Goal: Task Accomplishment & Management: Use online tool/utility

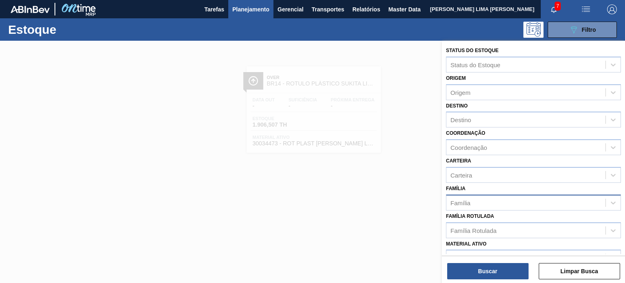
scroll to position [41, 0]
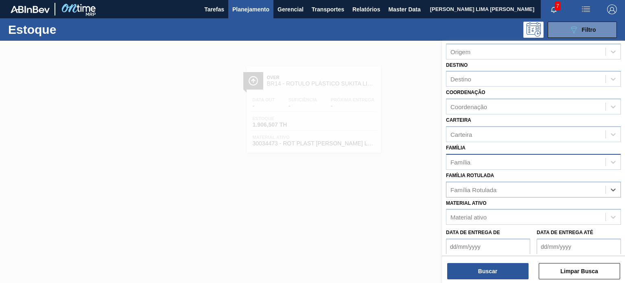
click at [486, 164] on div "Família" at bounding box center [525, 162] width 159 height 12
type input "gca 3l h"
click at [409, 166] on div at bounding box center [312, 182] width 625 height 283
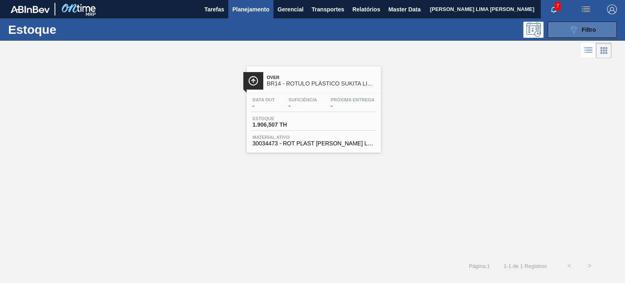
click at [570, 32] on icon "089F7B8B-B2A5-4AFE-B5C0-19BA573D28AC" at bounding box center [574, 30] width 10 height 10
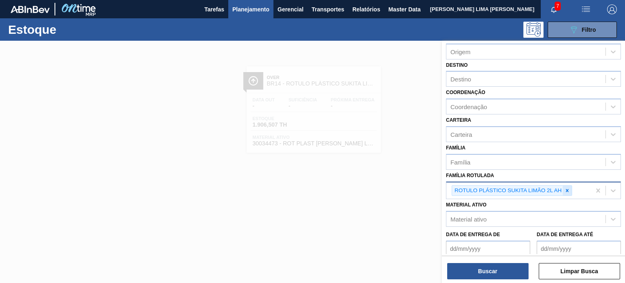
click at [570, 188] on div at bounding box center [566, 190] width 9 height 10
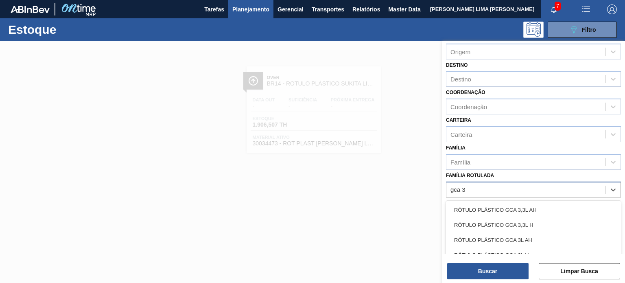
type Rotulada "gca 3l"
click at [548, 218] on div "RÓTULO PLÁSTICO GCA 3L H" at bounding box center [533, 224] width 175 height 15
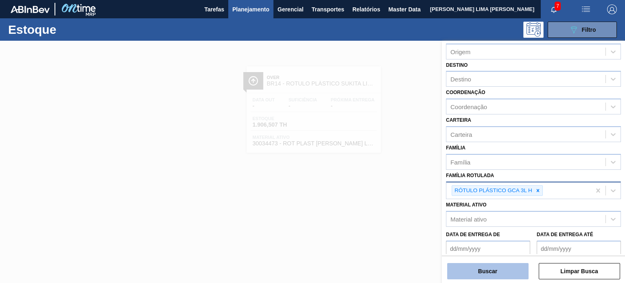
click at [495, 270] on button "Buscar" at bounding box center [487, 271] width 81 height 16
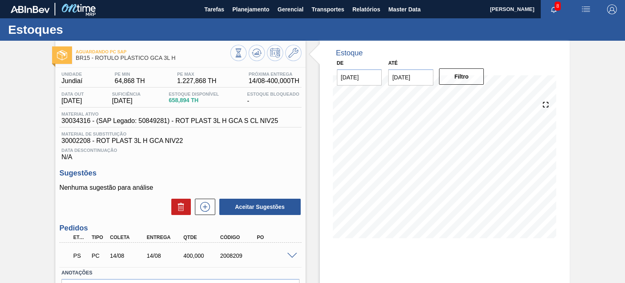
click at [290, 253] on span at bounding box center [292, 256] width 10 height 6
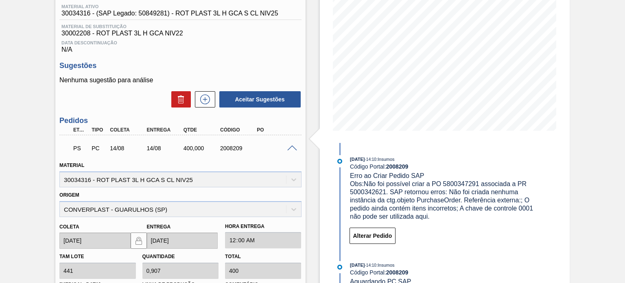
scroll to position [41, 0]
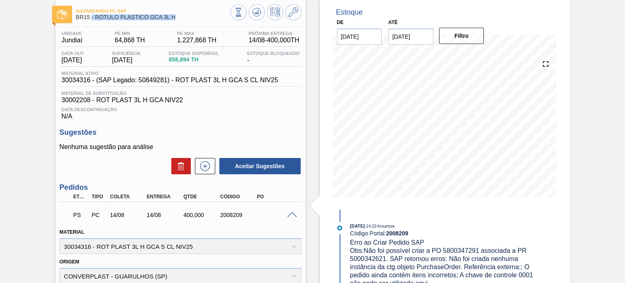
drag, startPoint x: 176, startPoint y: 16, endPoint x: 91, endPoint y: 17, distance: 84.6
click at [91, 17] on span "BR15 - RÓTULO PLÁSTICO GCA 3L H" at bounding box center [153, 17] width 154 height 6
click at [101, 16] on span "BR15 - RÓTULO PLÁSTICO GCA 3L H" at bounding box center [153, 17] width 154 height 6
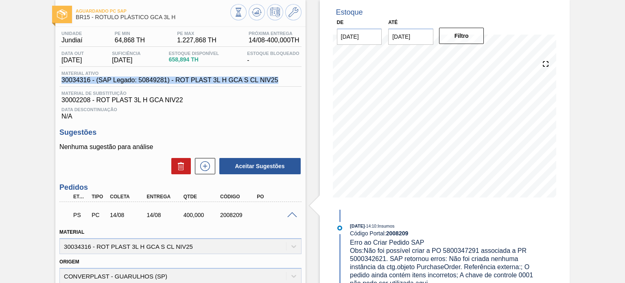
drag, startPoint x: 279, startPoint y: 78, endPoint x: 55, endPoint y: 81, distance: 224.1
click at [55, 81] on div "Unidade Jundiaí PE MIN 64,868 TH PE MAX 1.227,868 TH Próxima Entrega 14/08 - 40…" at bounding box center [180, 256] width 250 height 459
copy span "30034316 - (SAP Legado: 50849281) - ROT PLAST 3L H GCA S CL NIV25"
click at [80, 83] on span "30034316 - (SAP Legado: 50849281) - ROT PLAST 3L H GCA S CL NIV25" at bounding box center [169, 79] width 216 height 7
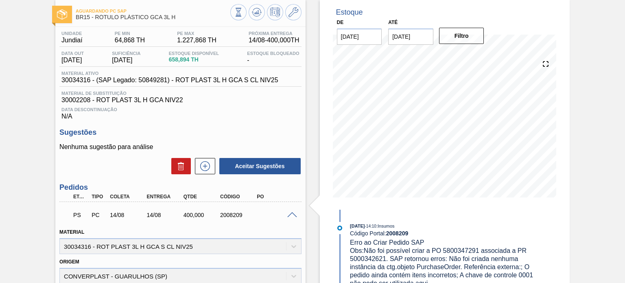
click at [80, 82] on span "30034316 - (SAP Legado: 50849281) - ROT PLAST 3L H GCA S CL NIV25" at bounding box center [169, 79] width 216 height 7
click at [80, 80] on span "30034316 - (SAP Legado: 50849281) - ROT PLAST 3L H GCA S CL NIV25" at bounding box center [169, 79] width 216 height 7
copy span "30034316"
drag, startPoint x: 176, startPoint y: 18, endPoint x: 95, endPoint y: 19, distance: 80.9
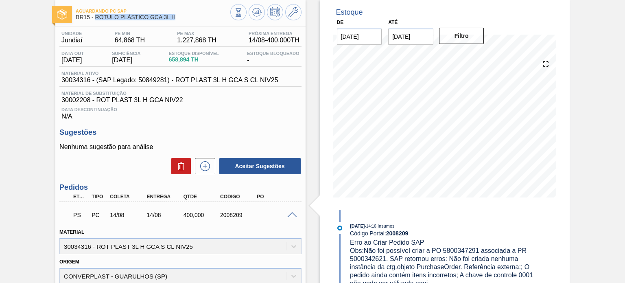
click at [95, 19] on span "BR15 - RÓTULO PLÁSTICO GCA 3L H" at bounding box center [153, 17] width 154 height 6
copy span "RÓTULO PLÁSTICO GCA 3L H"
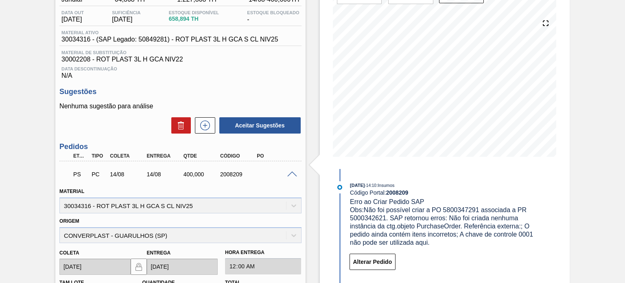
scroll to position [244, 0]
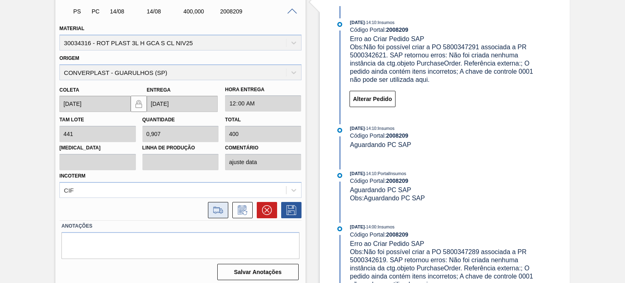
click at [224, 208] on button at bounding box center [218, 210] width 20 height 16
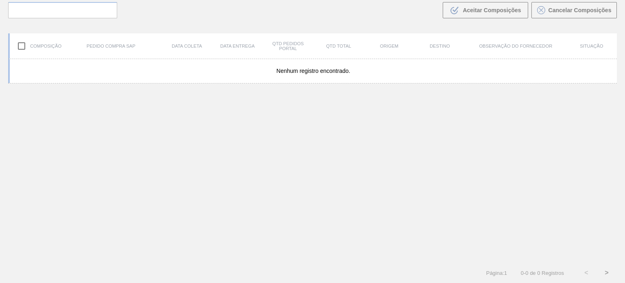
scroll to position [59, 0]
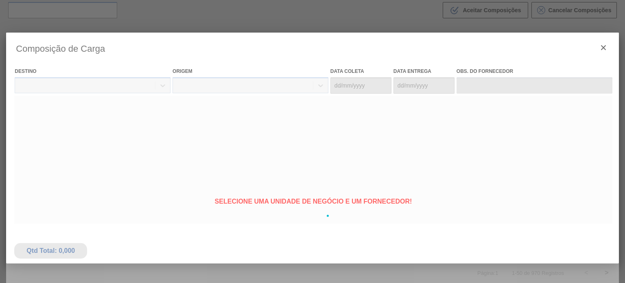
type coleta "[DATE]"
type entrega "[DATE]"
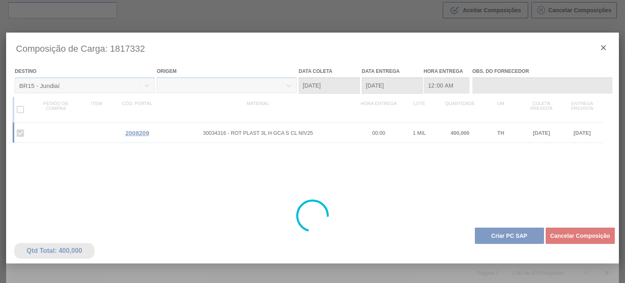
click at [488, 234] on div at bounding box center [312, 216] width 612 height 366
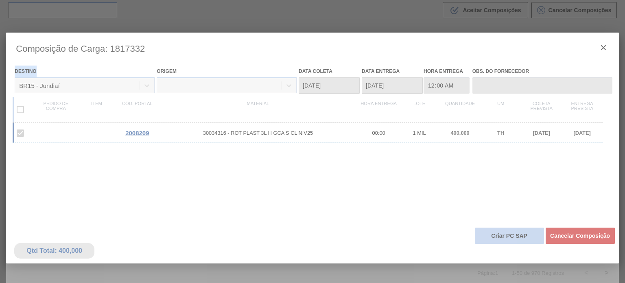
click at [488, 234] on button "Criar PC SAP" at bounding box center [509, 235] width 69 height 16
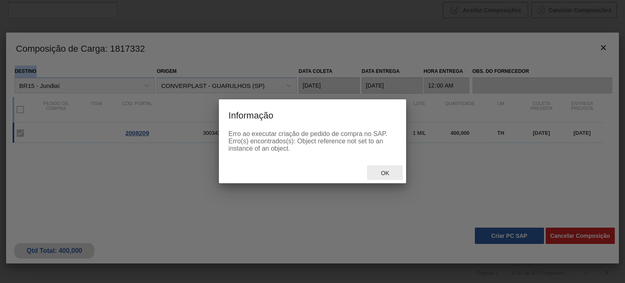
click at [377, 176] on span "Ok" at bounding box center [384, 173] width 21 height 7
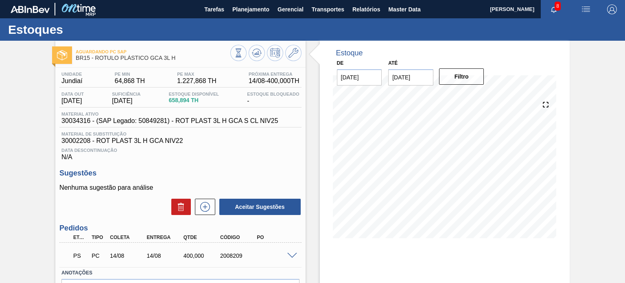
click at [254, 57] on icon at bounding box center [256, 55] width 8 height 4
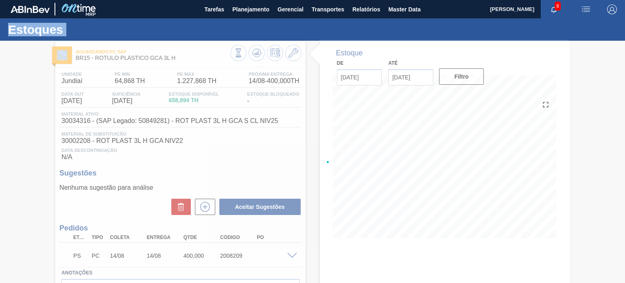
click at [254, 57] on div at bounding box center [312, 162] width 625 height 242
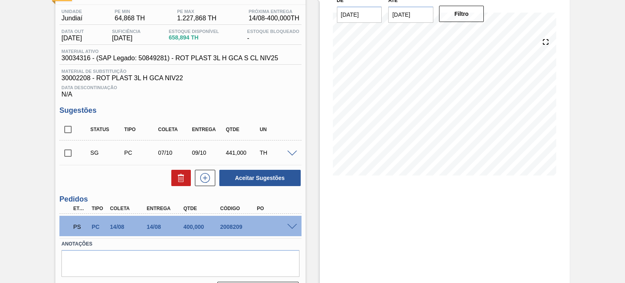
scroll to position [3, 0]
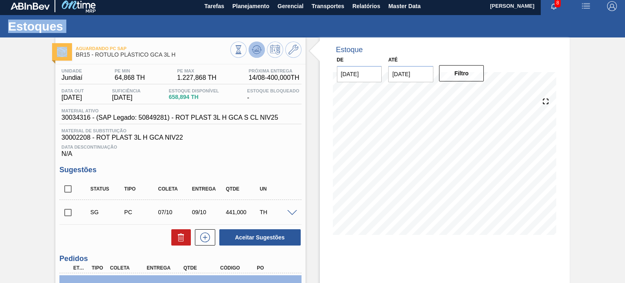
click at [255, 54] on span at bounding box center [257, 50] width 10 height 10
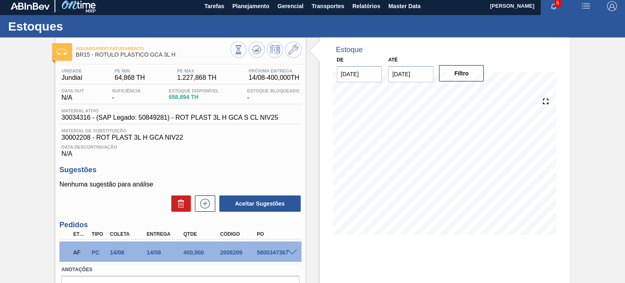
click at [266, 252] on div "5800347367" at bounding box center [275, 252] width 40 height 7
copy div "5800347367"
